Goal: Find contact information: Find contact information

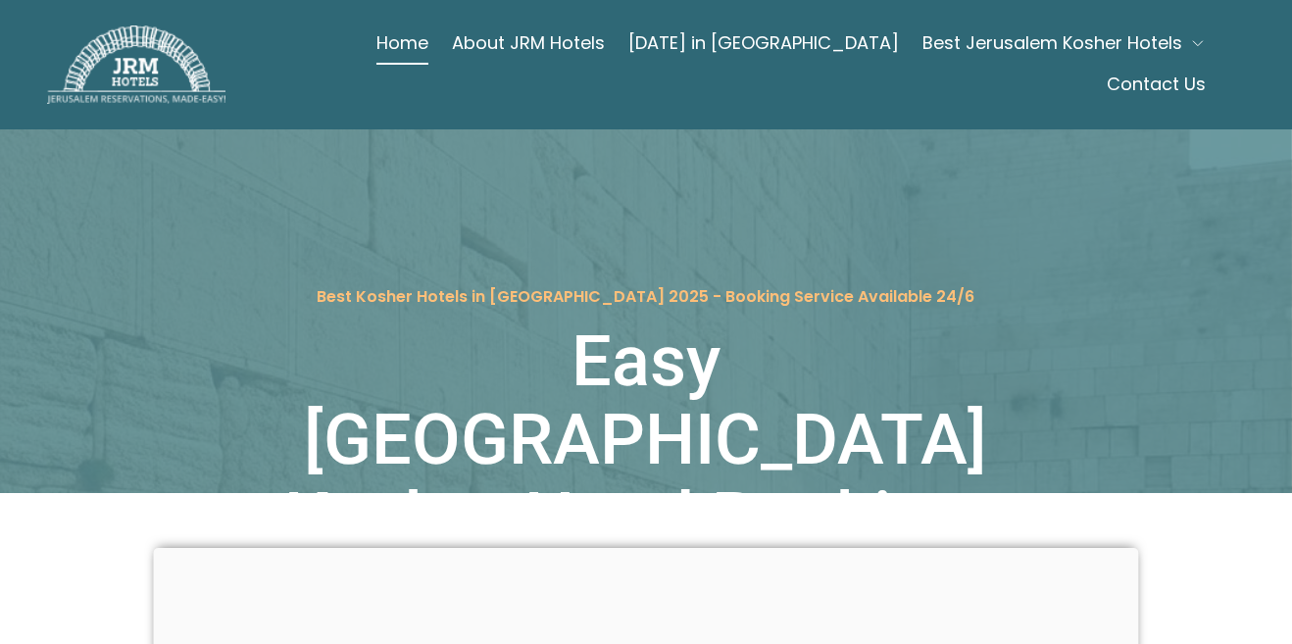
click at [1190, 51] on icon "button" at bounding box center [1198, 43] width 16 height 16
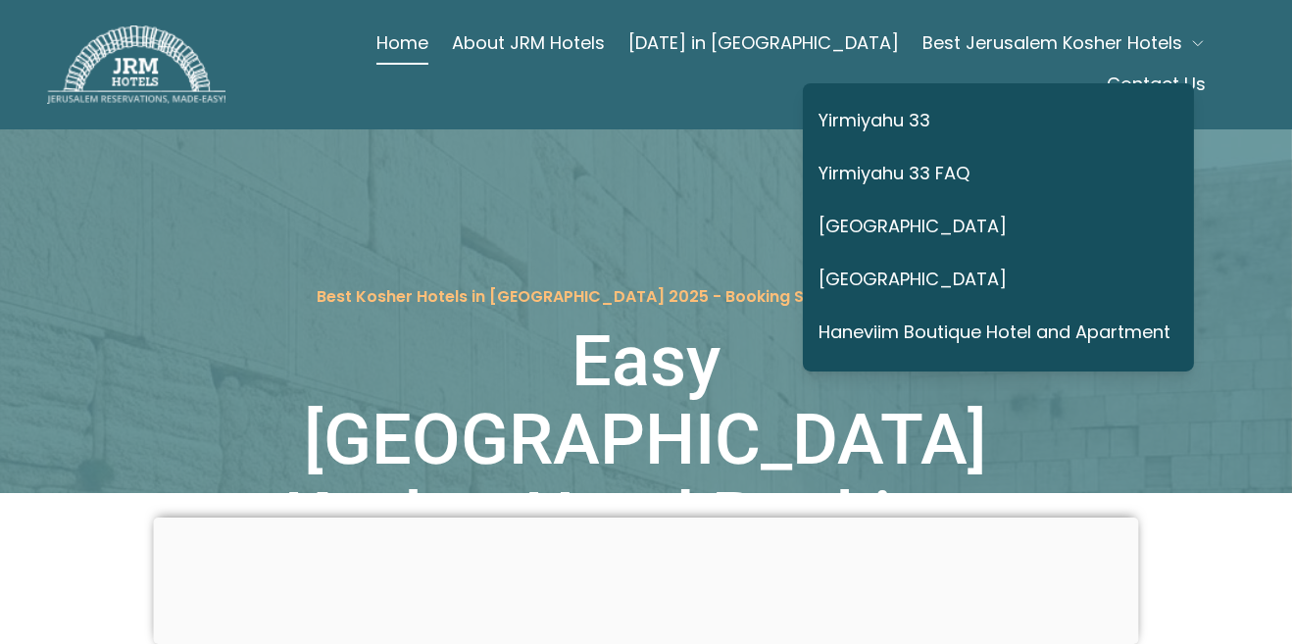
click at [922, 115] on link "Yirmiyahu 33" at bounding box center [994, 121] width 352 height 45
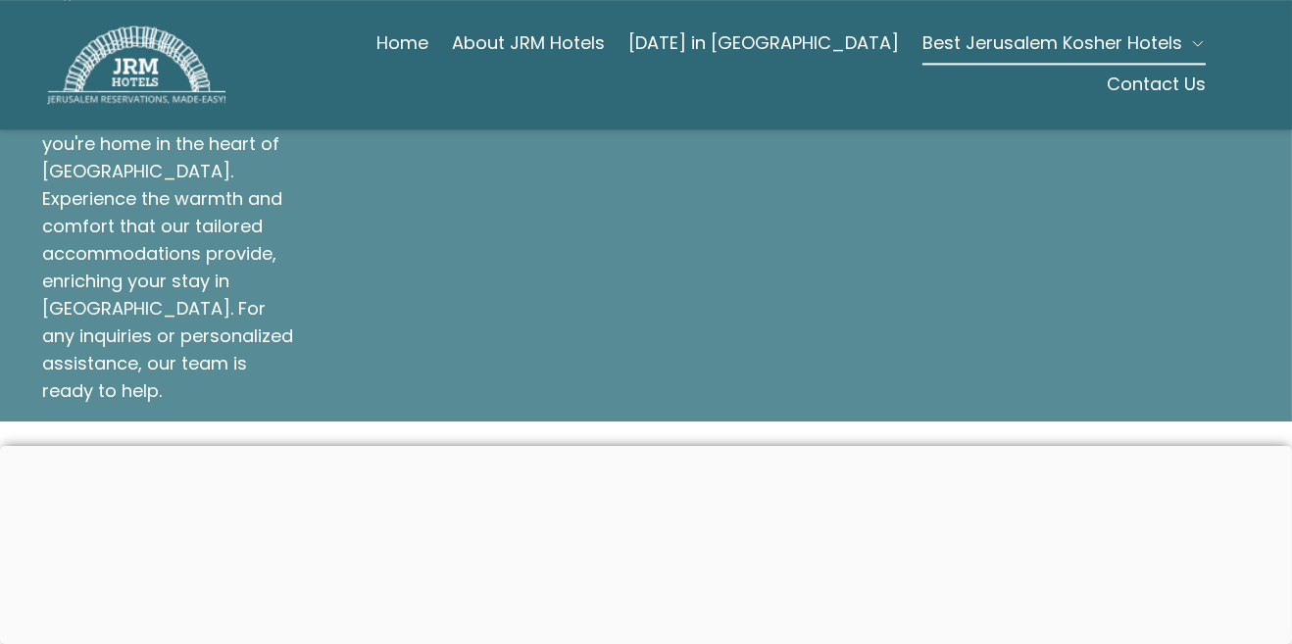
scroll to position [6738, 0]
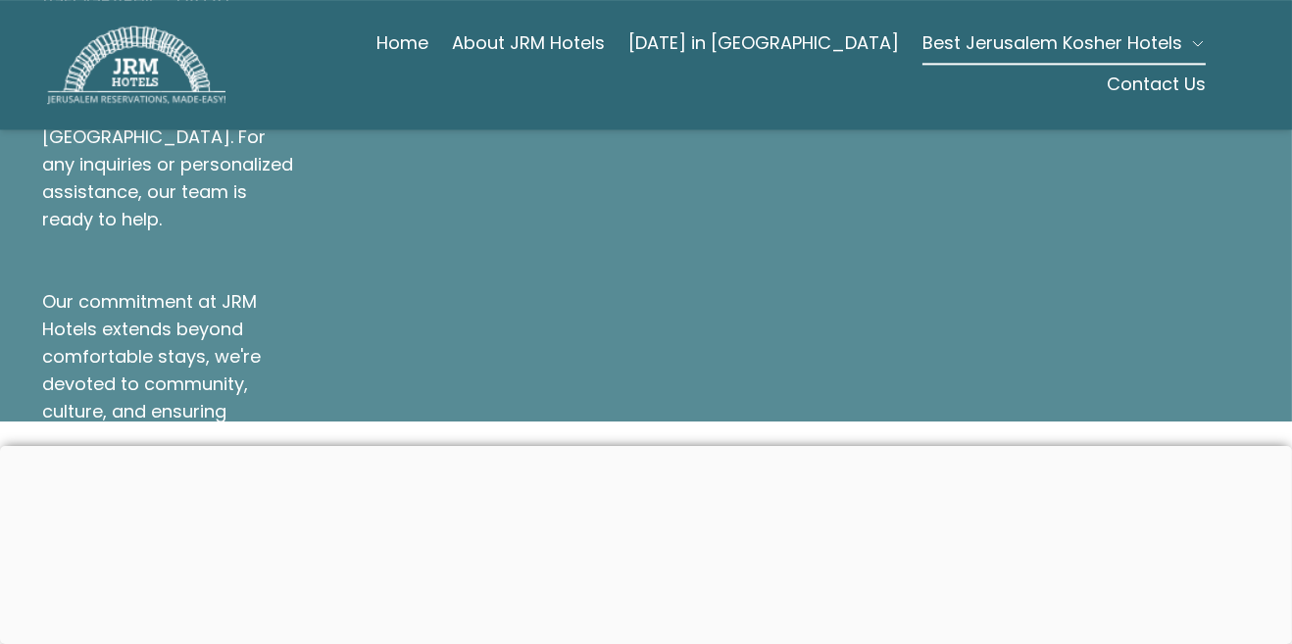
click at [650, 446] on div at bounding box center [646, 446] width 1292 height 0
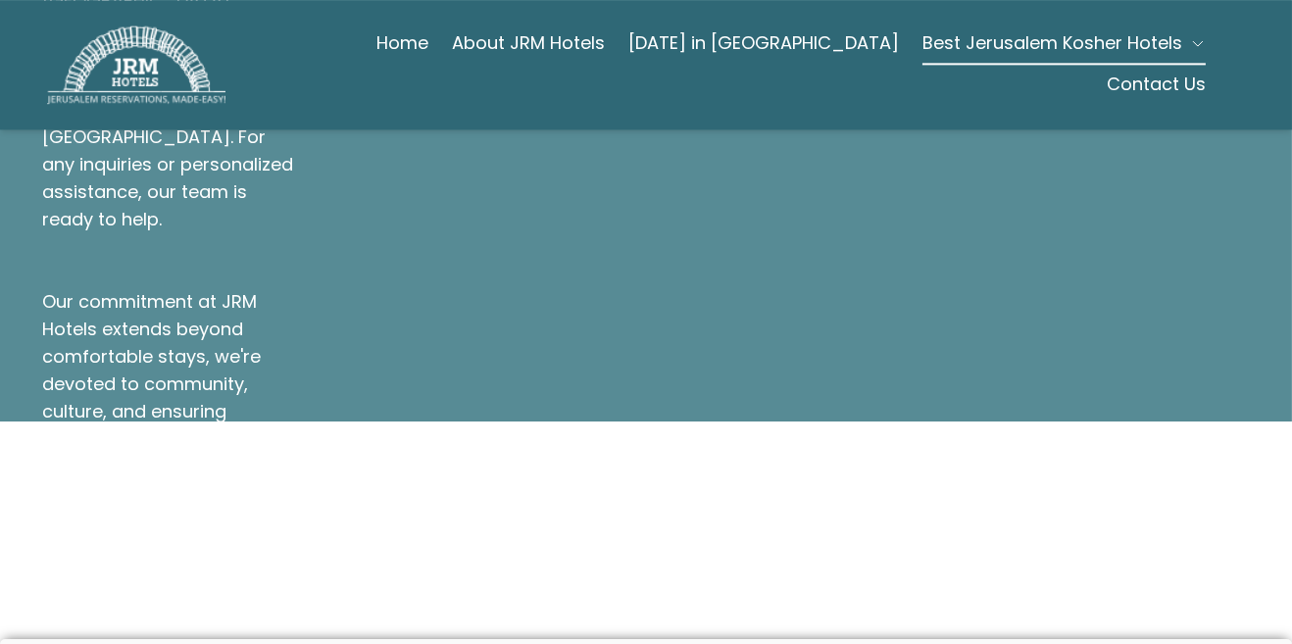
click at [1202, 65] on link "Contact Us" at bounding box center [1156, 84] width 99 height 39
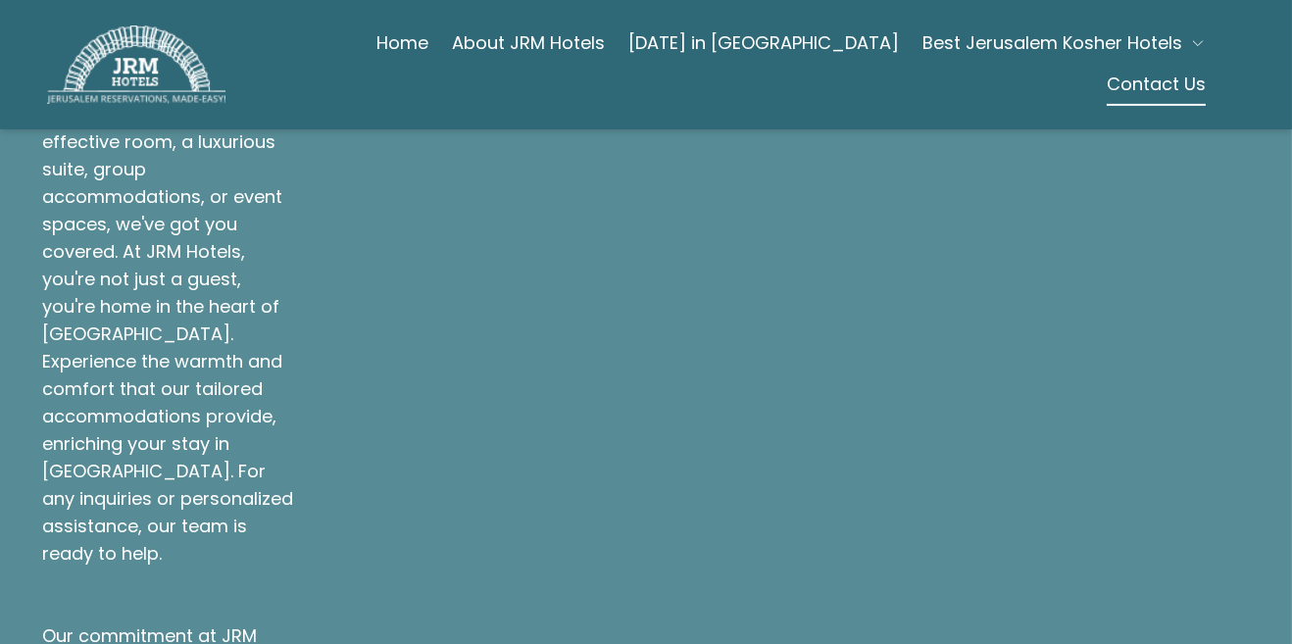
scroll to position [1348, 0]
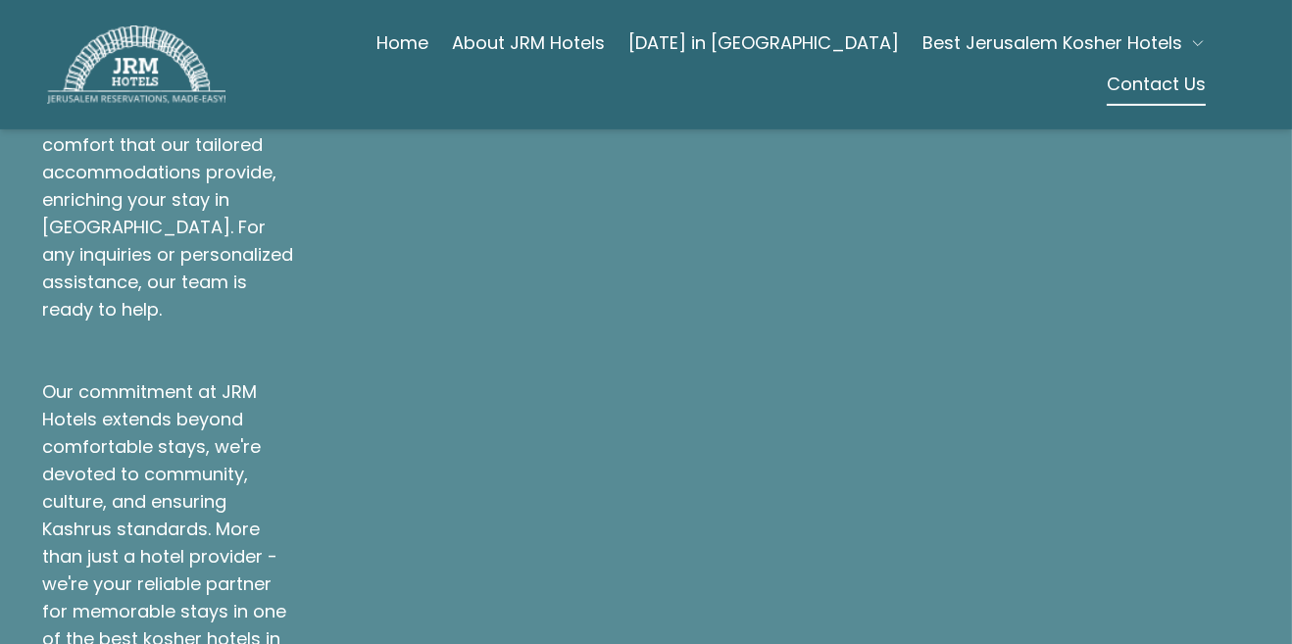
click at [1112, 215] on div "JRM Hotels invites you to start your Jerusalem journey and book your kosher hot…" at bounding box center [646, 69] width 1208 height 1277
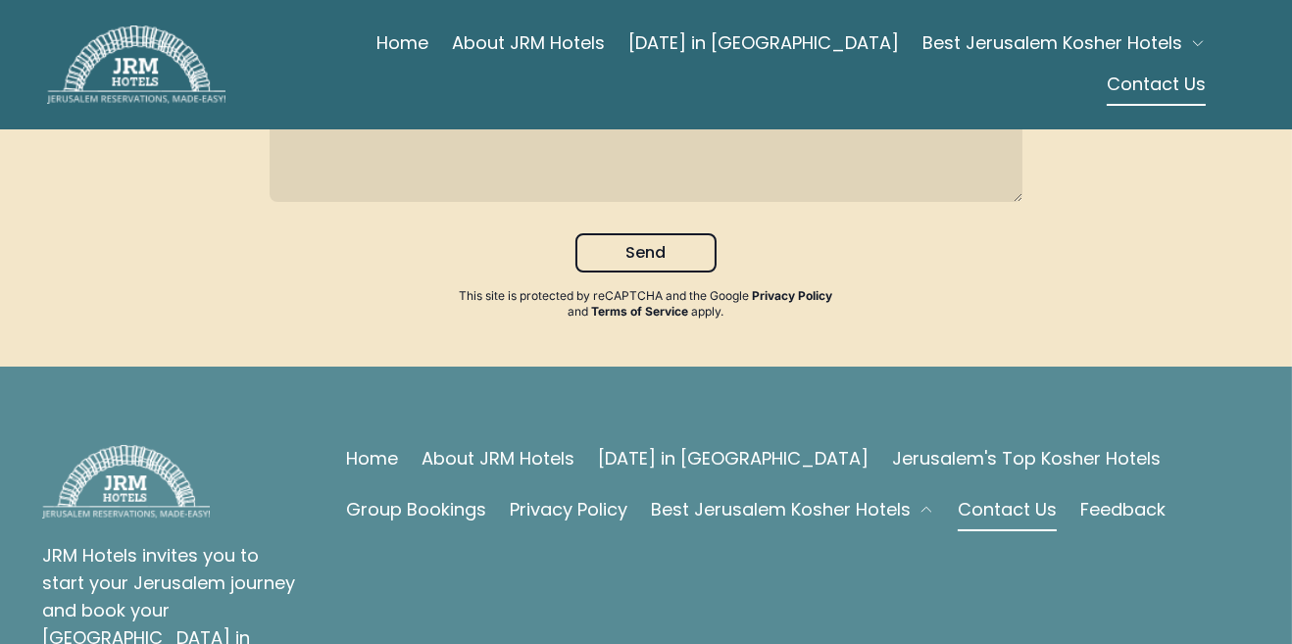
scroll to position [0, 0]
